Goal: Communication & Community: Answer question/provide support

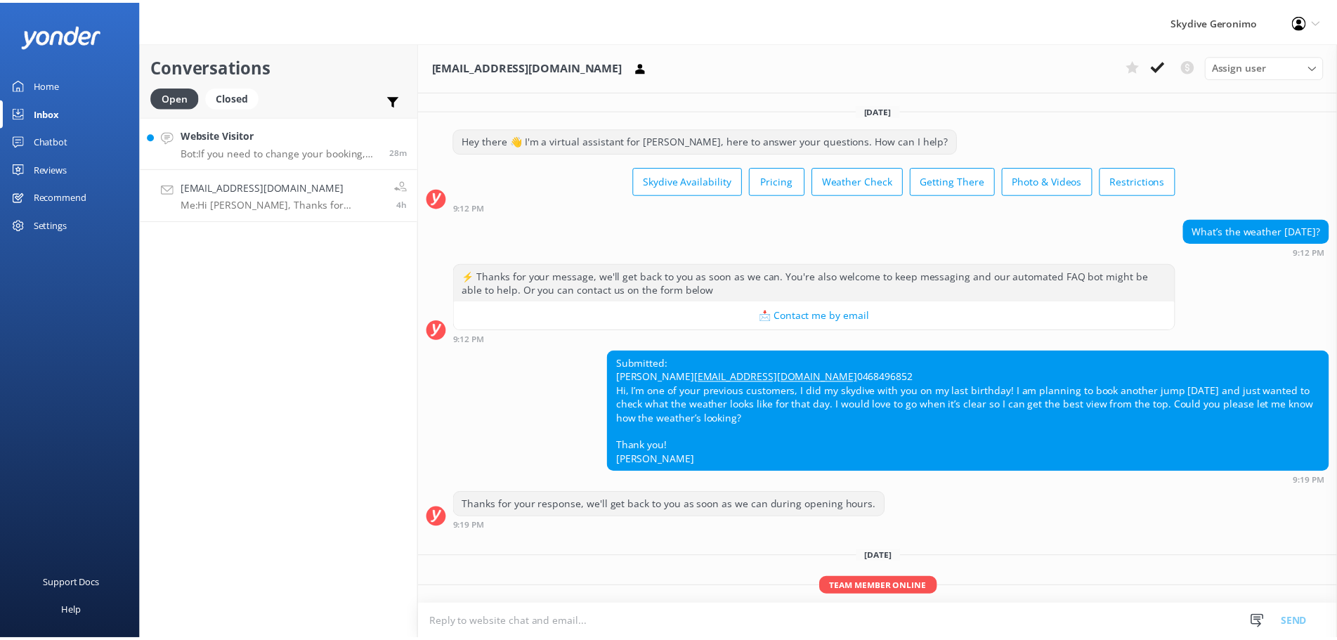
scroll to position [274, 0]
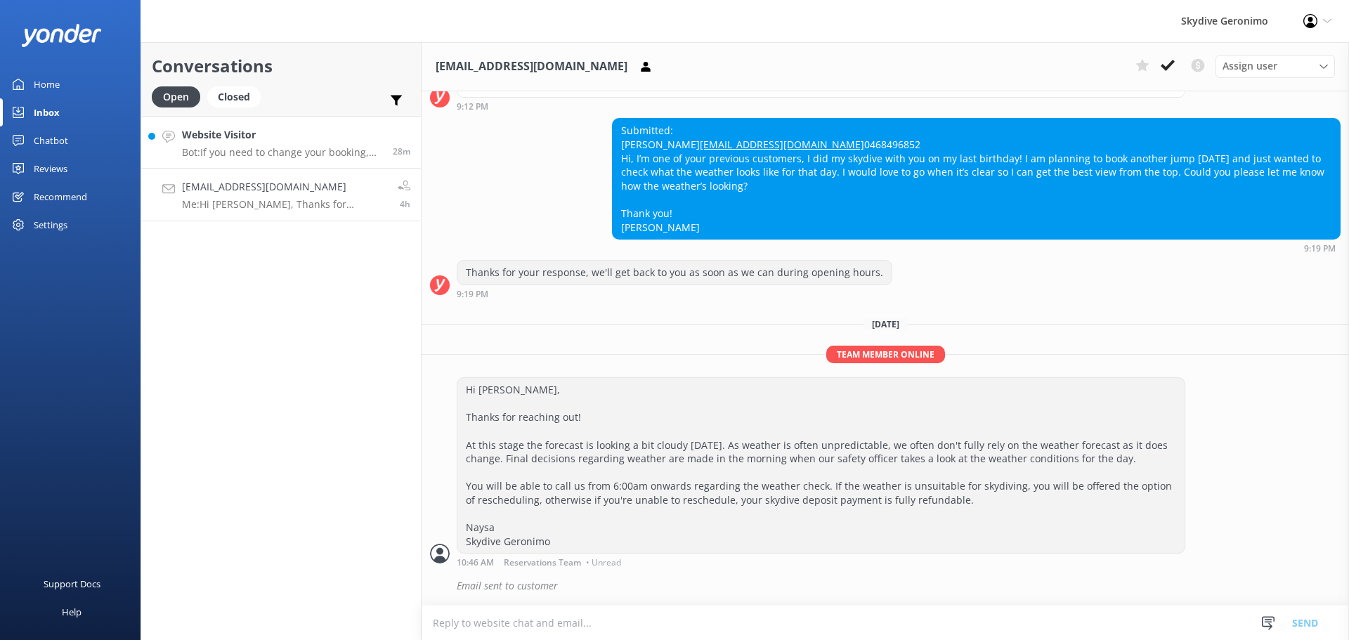
click at [252, 127] on h4 "Website Visitor" at bounding box center [282, 134] width 200 height 15
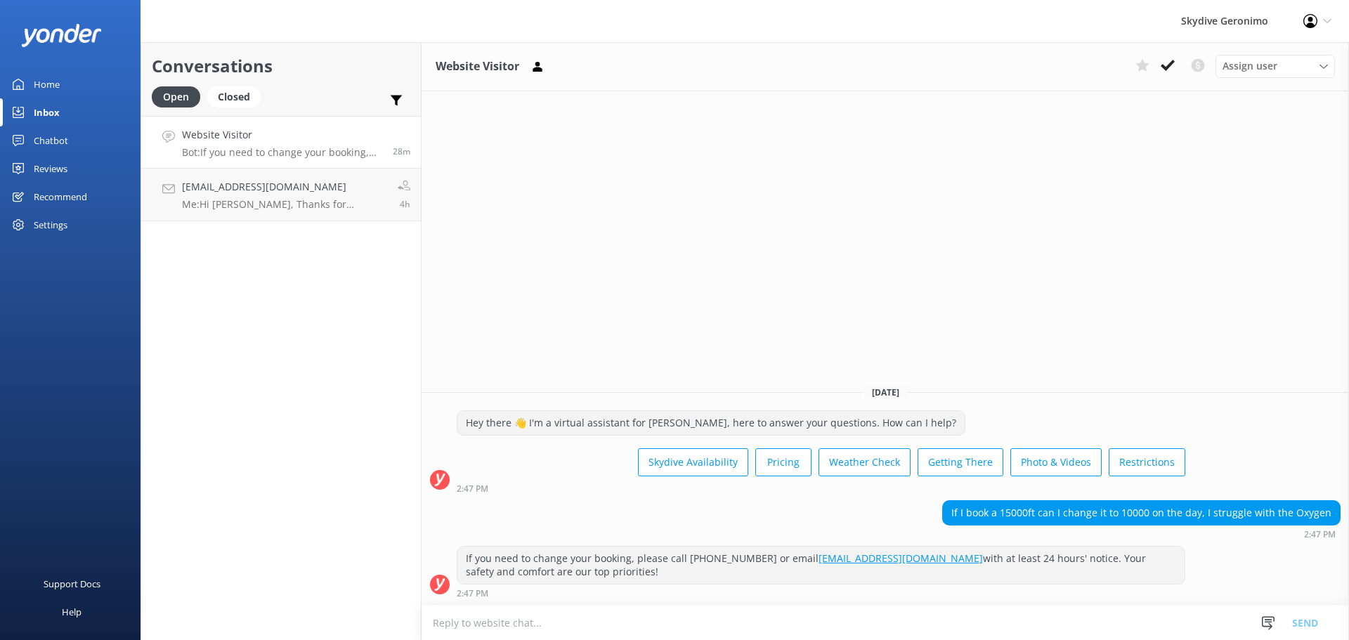
click at [285, 140] on h4 "Website Visitor" at bounding box center [282, 134] width 200 height 15
click at [336, 167] on link "Website Visitor Bot: If you need to change your booking, please call [PHONE_NUM…" at bounding box center [281, 142] width 280 height 53
click at [242, 97] on div "Closed" at bounding box center [233, 96] width 53 height 21
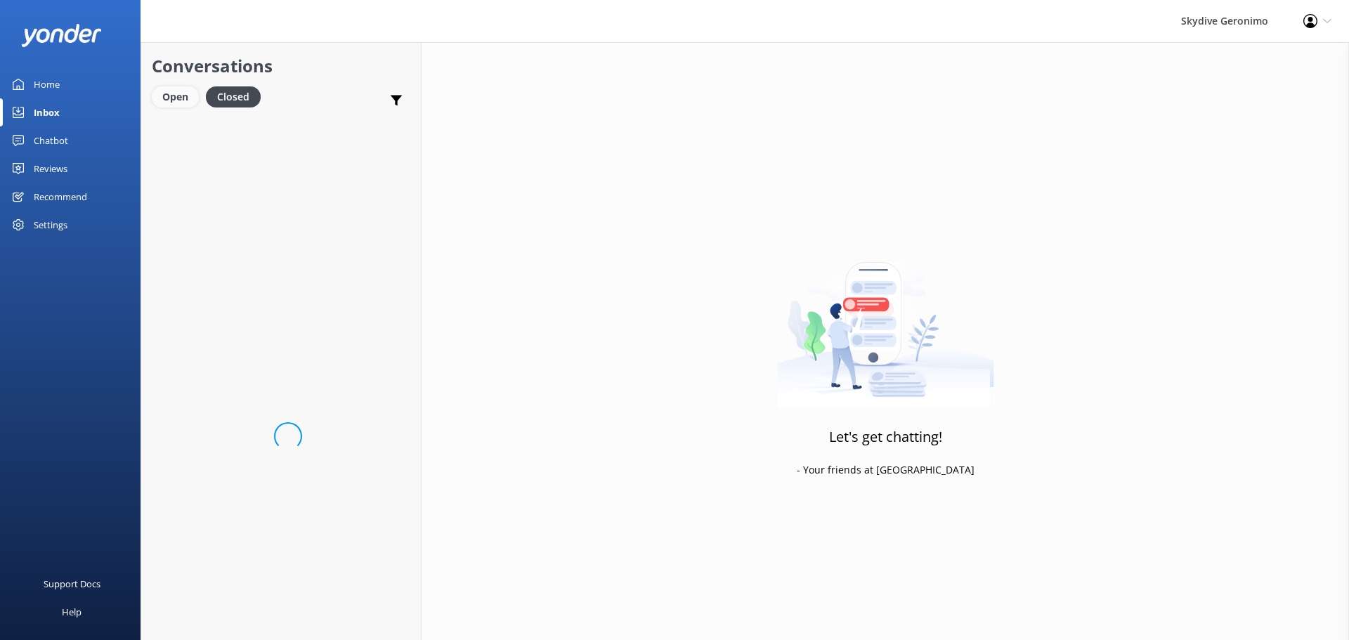
click at [162, 91] on div "Open" at bounding box center [175, 96] width 47 height 21
click at [295, 135] on h4 "Website Visitor" at bounding box center [282, 134] width 200 height 15
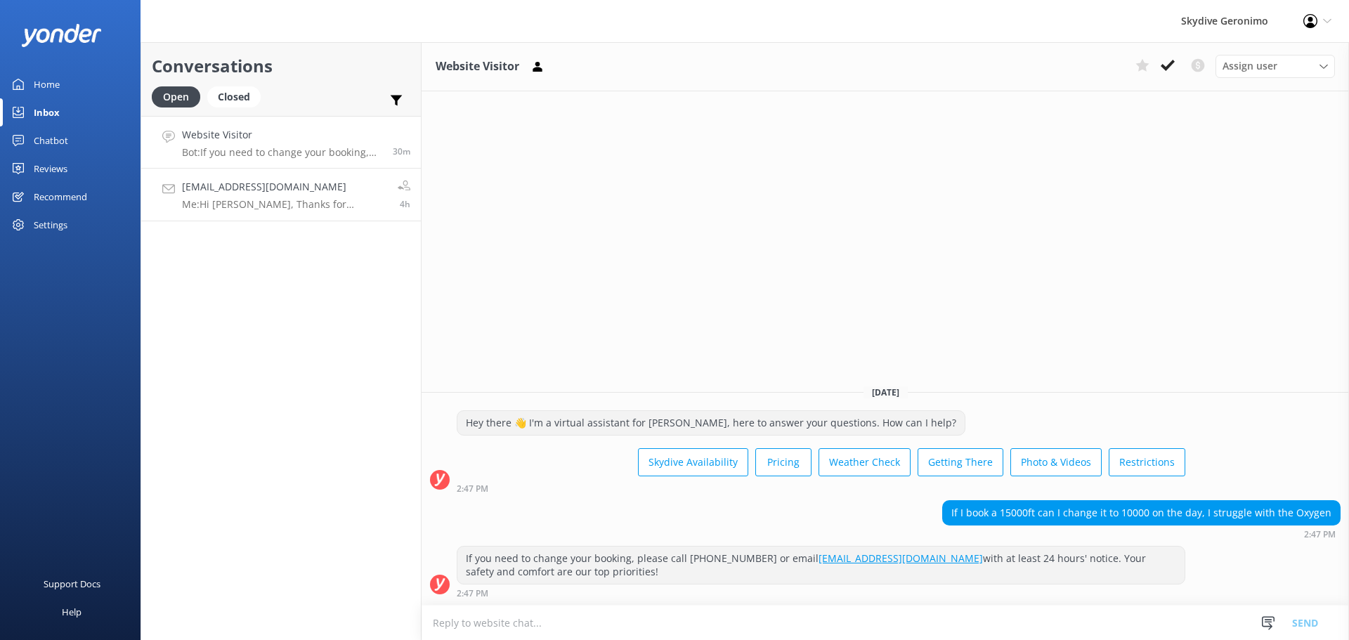
click at [253, 169] on link "[EMAIL_ADDRESS][DOMAIN_NAME] Me: Hi [PERSON_NAME], Thanks for reaching out! At …" at bounding box center [281, 195] width 280 height 53
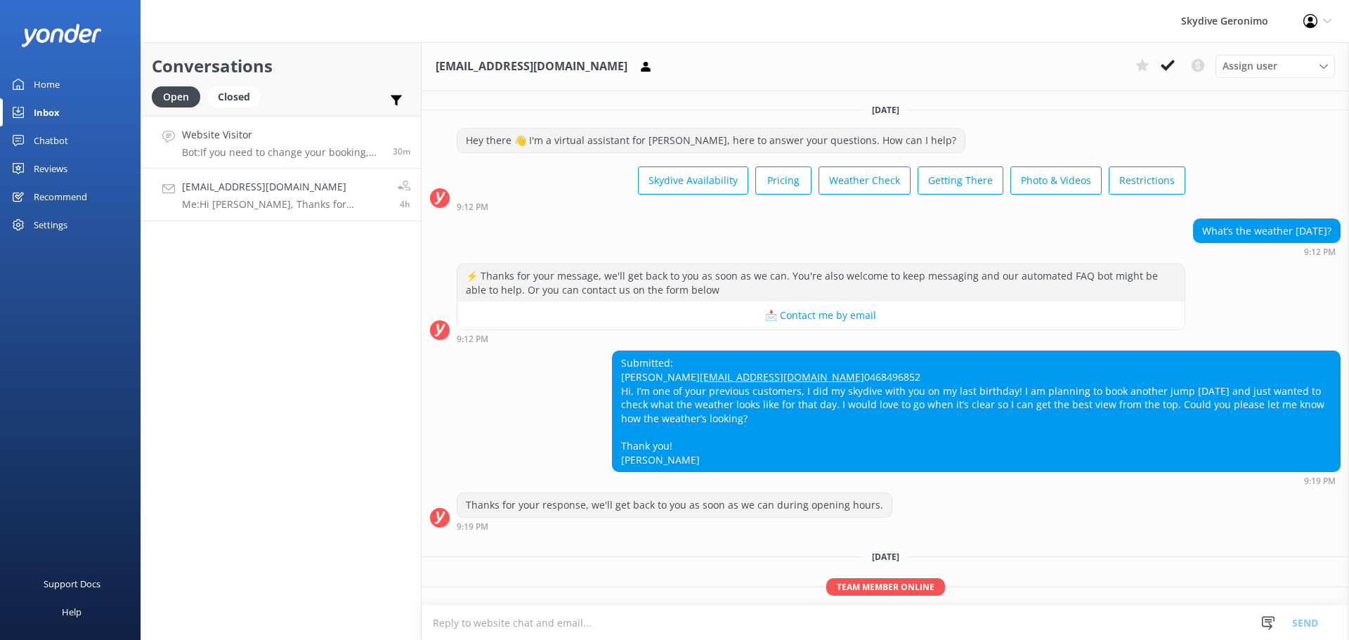
click at [245, 141] on h4 "Website Visitor" at bounding box center [282, 134] width 200 height 15
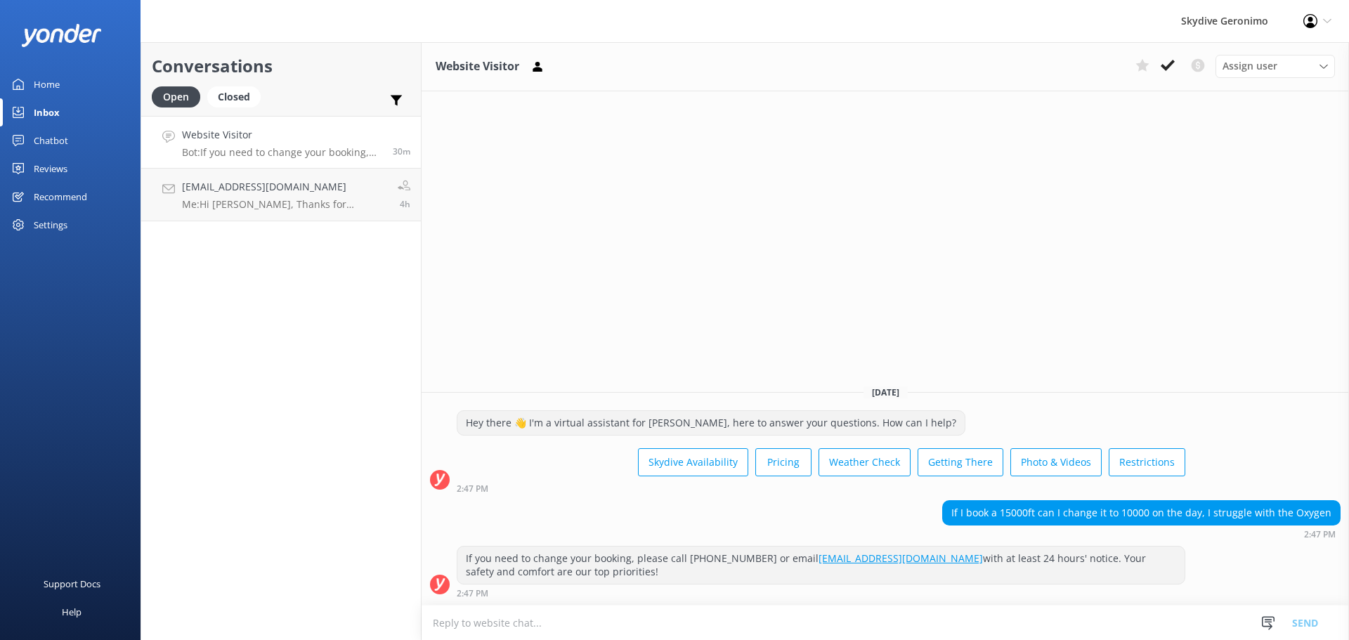
click at [57, 84] on div "Home" at bounding box center [47, 84] width 26 height 28
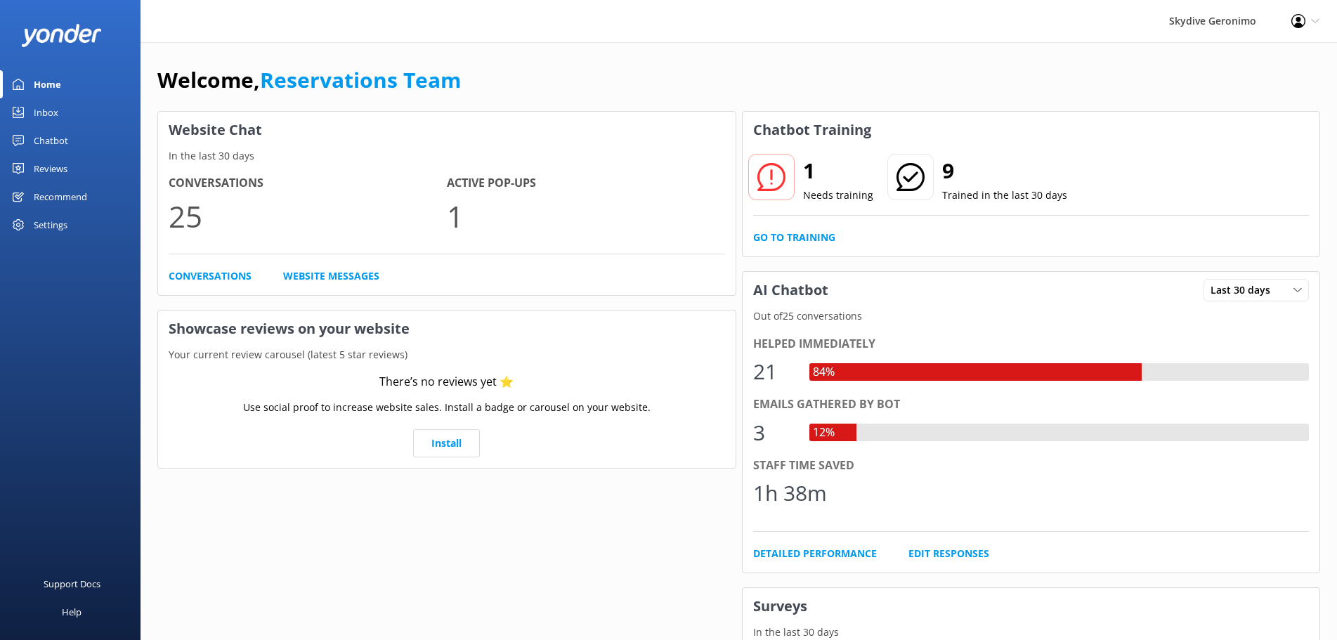
click at [805, 190] on p "Needs training" at bounding box center [838, 195] width 70 height 15
click at [819, 235] on link "Go to Training" at bounding box center [794, 237] width 82 height 15
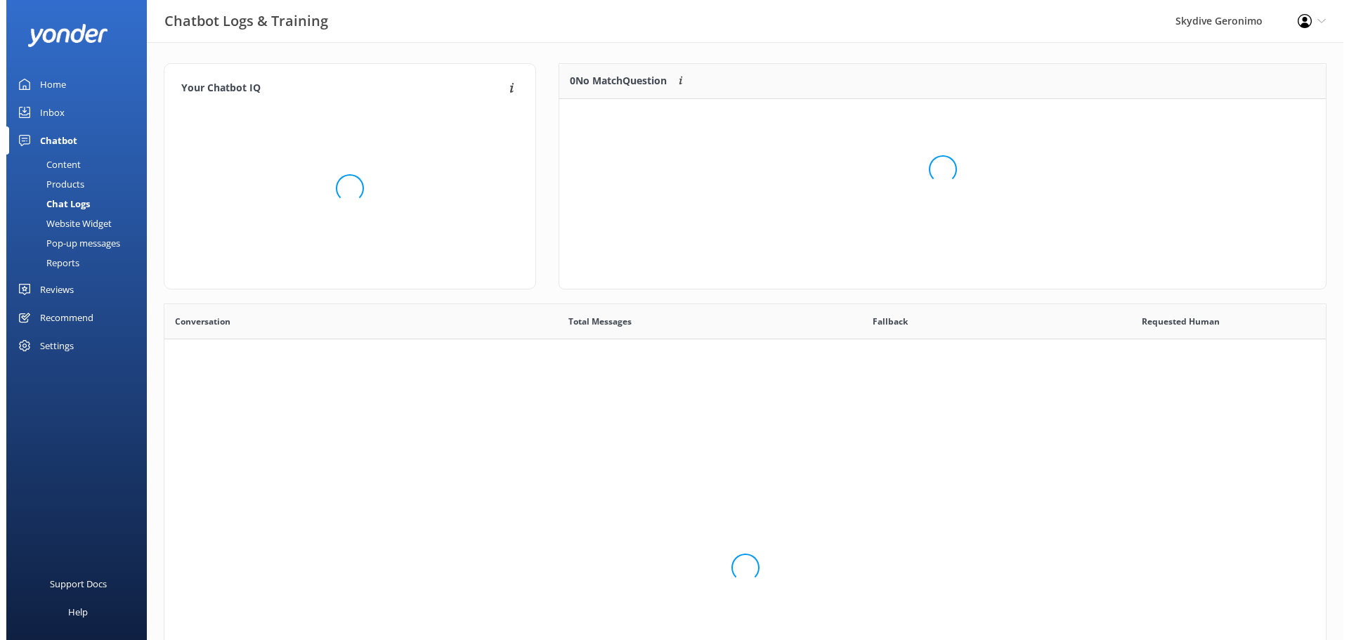
scroll to position [481, 1150]
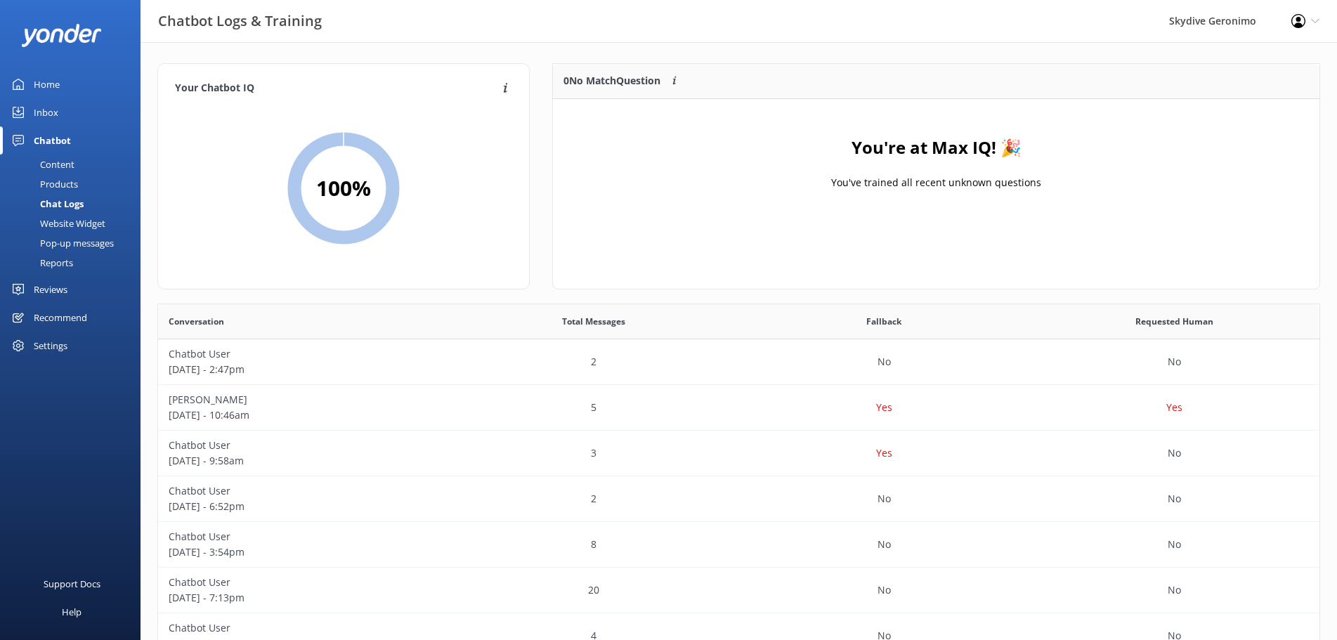
click at [58, 105] on link "Inbox" at bounding box center [70, 112] width 141 height 28
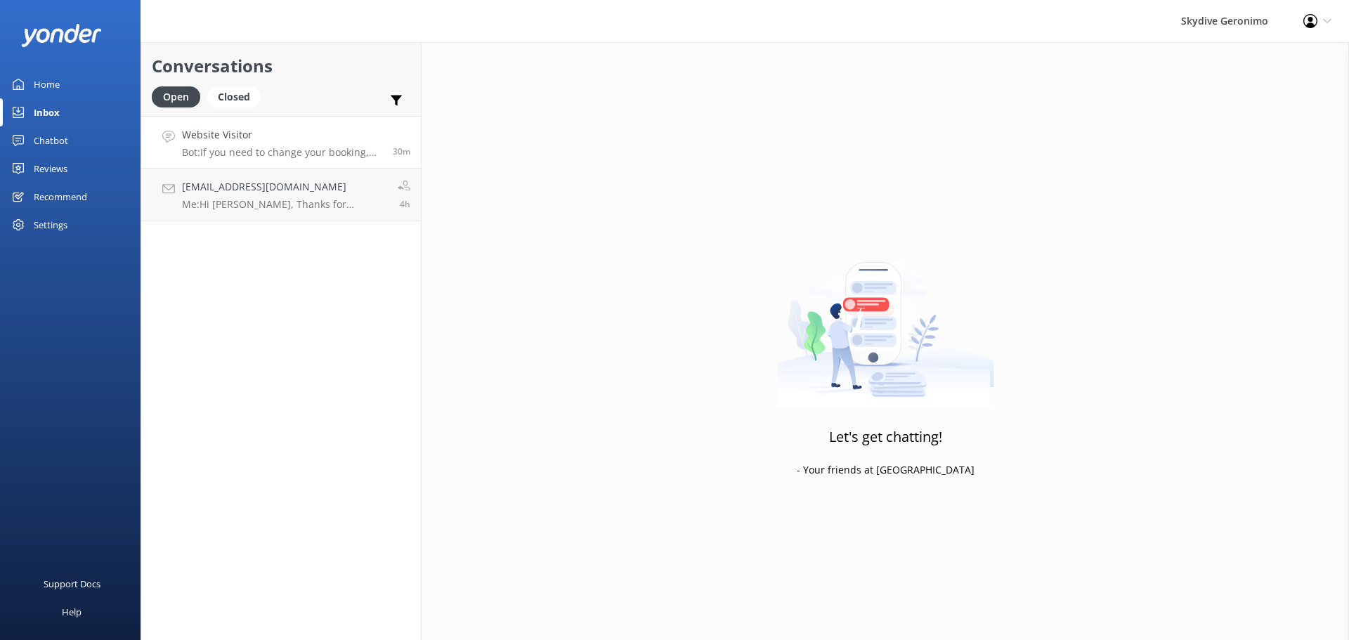
click at [283, 150] on p "Bot: If you need to change your booking, please call [PHONE_NUMBER] or email [E…" at bounding box center [282, 152] width 200 height 13
